Goal: Browse casually

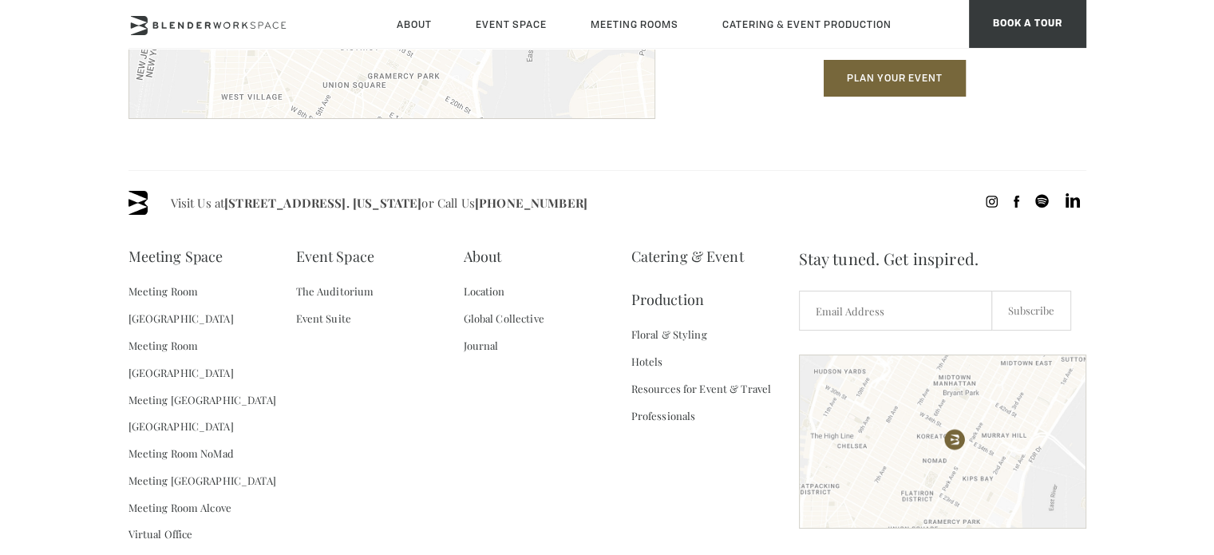
scroll to position [2394, 0]
